Goal: Information Seeking & Learning: Stay updated

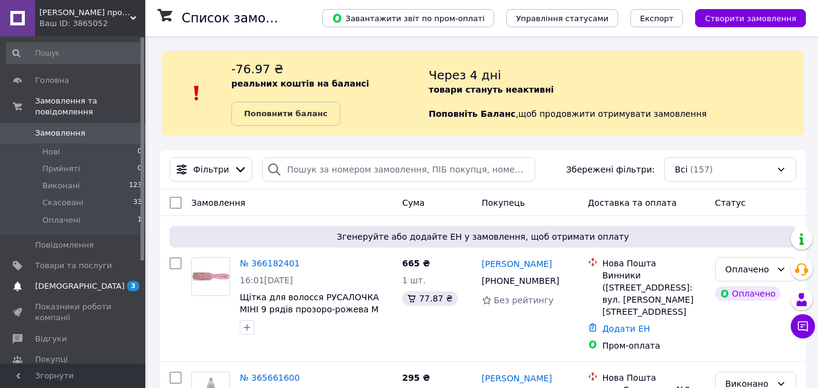
click at [94, 276] on link "[DEMOGRAPHIC_DATA] 3 0" at bounding box center [74, 286] width 149 height 21
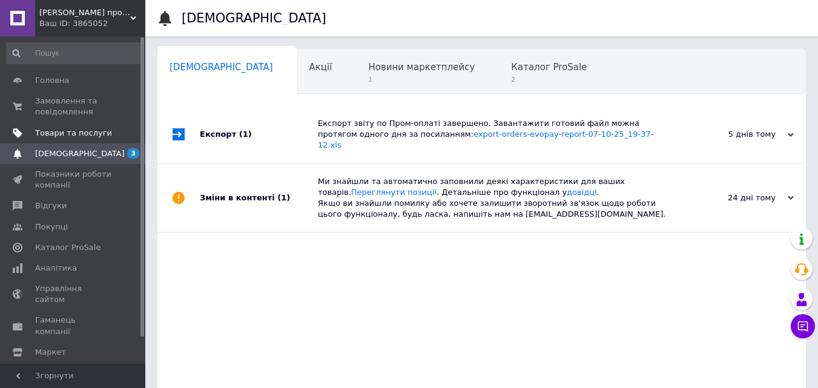
click at [110, 142] on link "Товари та послуги" at bounding box center [74, 133] width 149 height 21
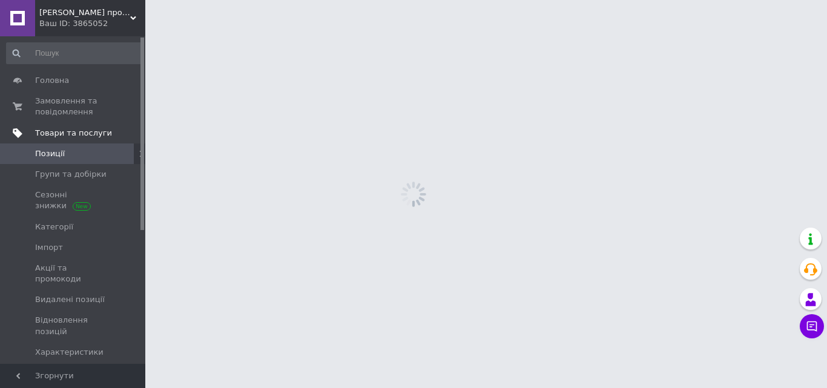
click at [110, 163] on link "Позиції" at bounding box center [74, 153] width 149 height 21
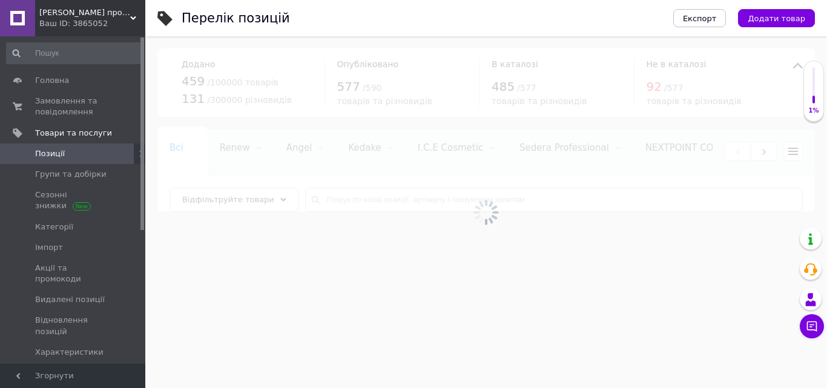
click at [120, 363] on link "[DEMOGRAPHIC_DATA] 3 0" at bounding box center [74, 373] width 149 height 21
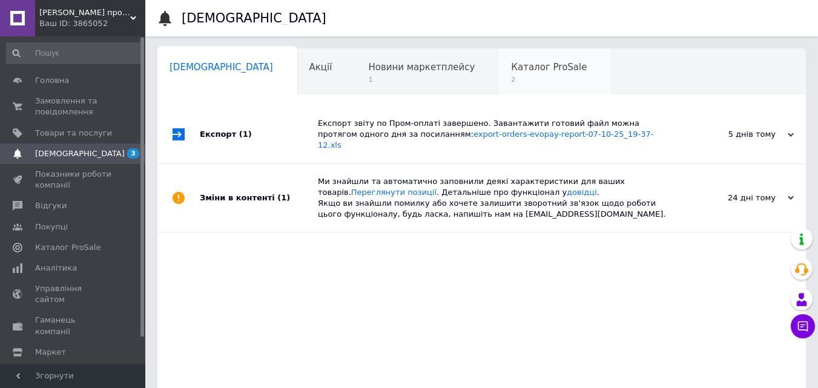
click at [511, 63] on span "Каталог ProSale" at bounding box center [549, 67] width 76 height 11
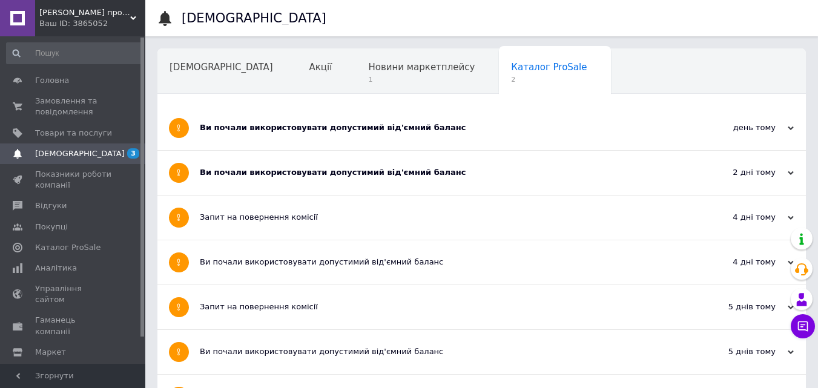
click at [383, 165] on div "Ви почали використовувати допустимий від'ємний баланс" at bounding box center [436, 173] width 473 height 44
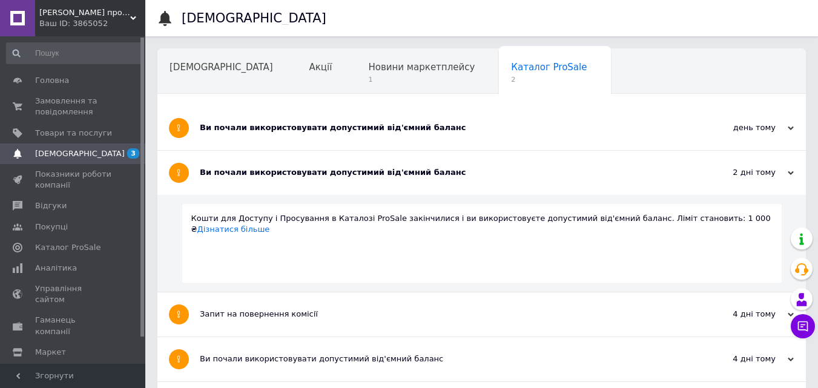
click at [383, 165] on div "Ви почали використовувати допустимий від'ємний баланс" at bounding box center [436, 173] width 473 height 44
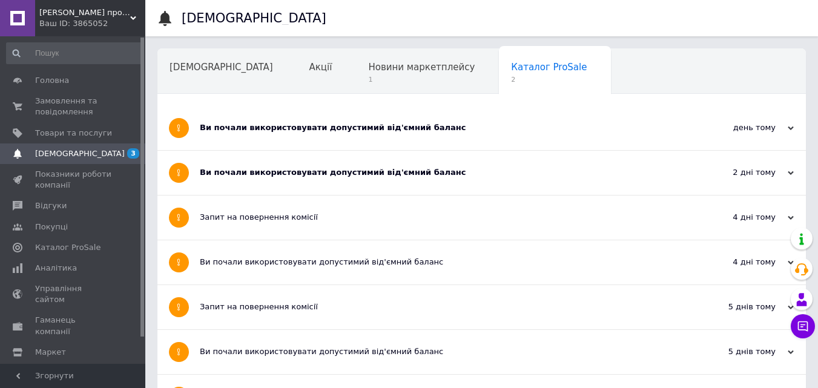
click at [366, 129] on div "Ви почали використовувати допустимий від'ємний баланс" at bounding box center [436, 127] width 473 height 11
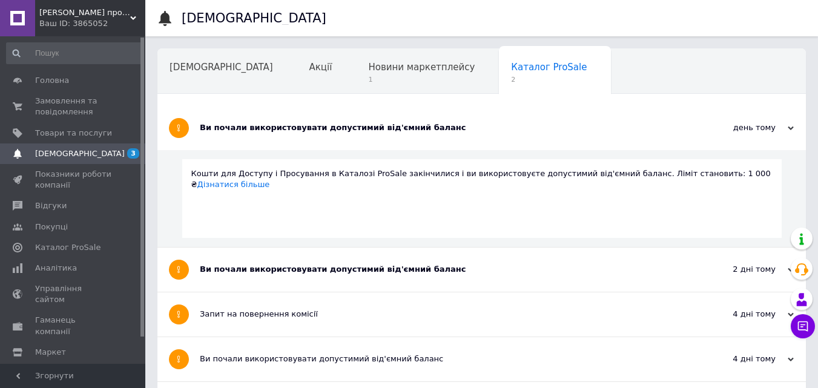
click at [366, 129] on div "Ви почали використовувати допустимий від'ємний баланс" at bounding box center [436, 127] width 473 height 11
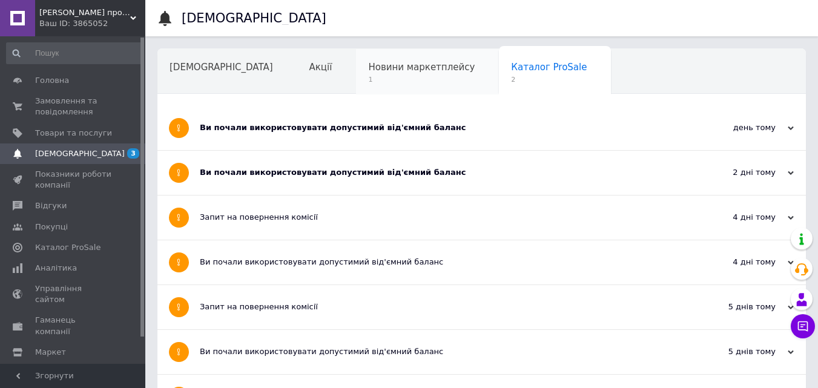
click at [368, 69] on span "Новини маркетплейсу" at bounding box center [421, 67] width 107 height 11
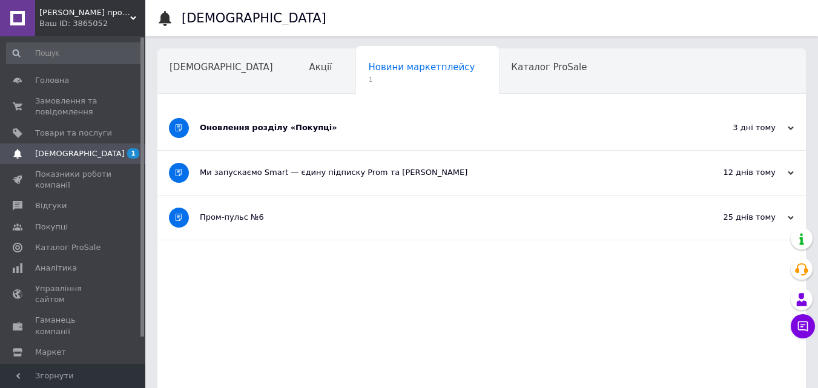
click at [305, 133] on div "Оновлення розділу «Покупці»" at bounding box center [436, 127] width 473 height 11
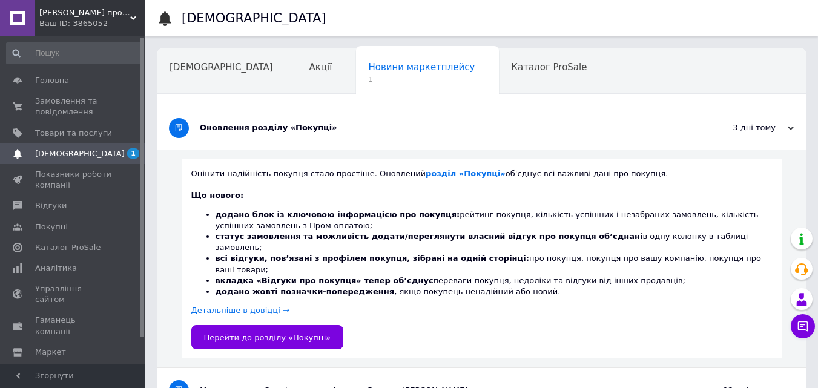
click at [429, 170] on b "розділ «Покупці»" at bounding box center [466, 173] width 80 height 9
